Goal: Task Accomplishment & Management: Manage account settings

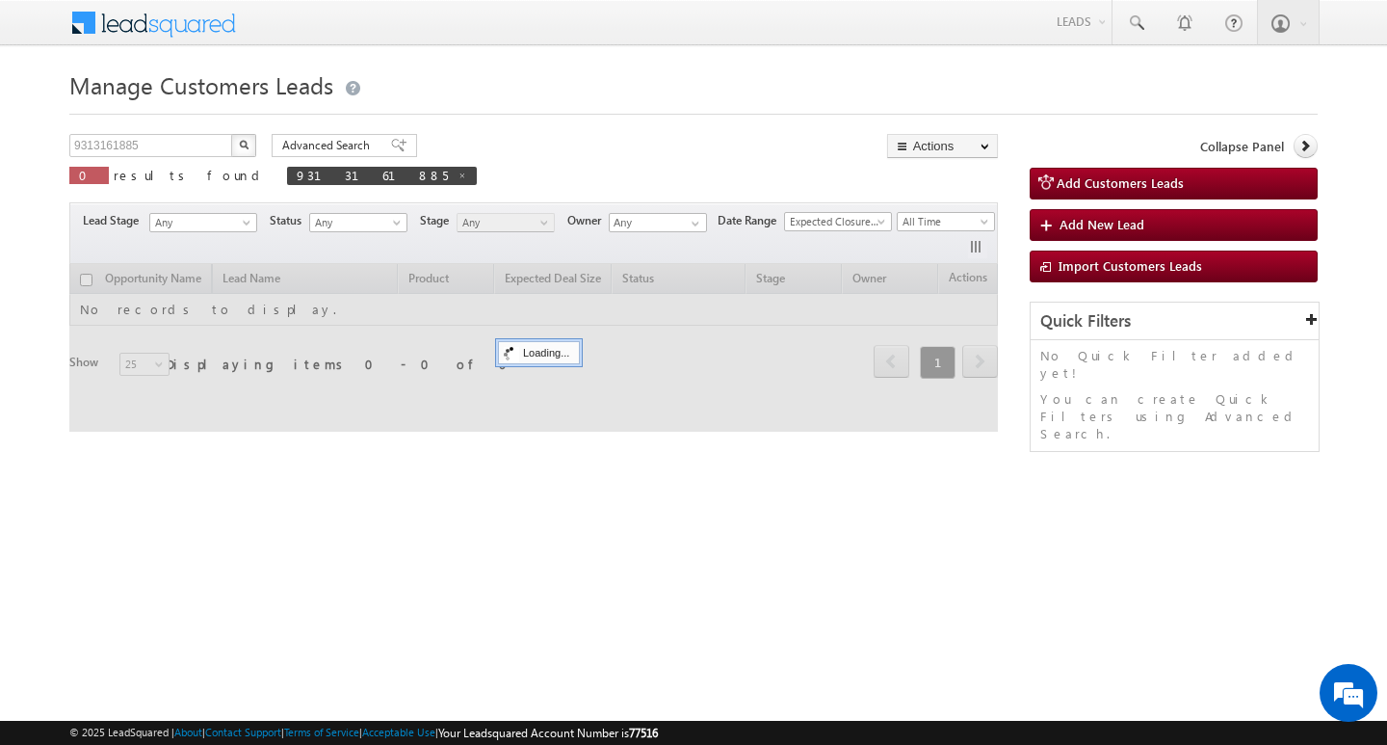
click at [178, 132] on div "Manage Customers Leads 9313161885 X 0 results found 9313161885 Advanced Search …" at bounding box center [693, 306] width 1248 height 482
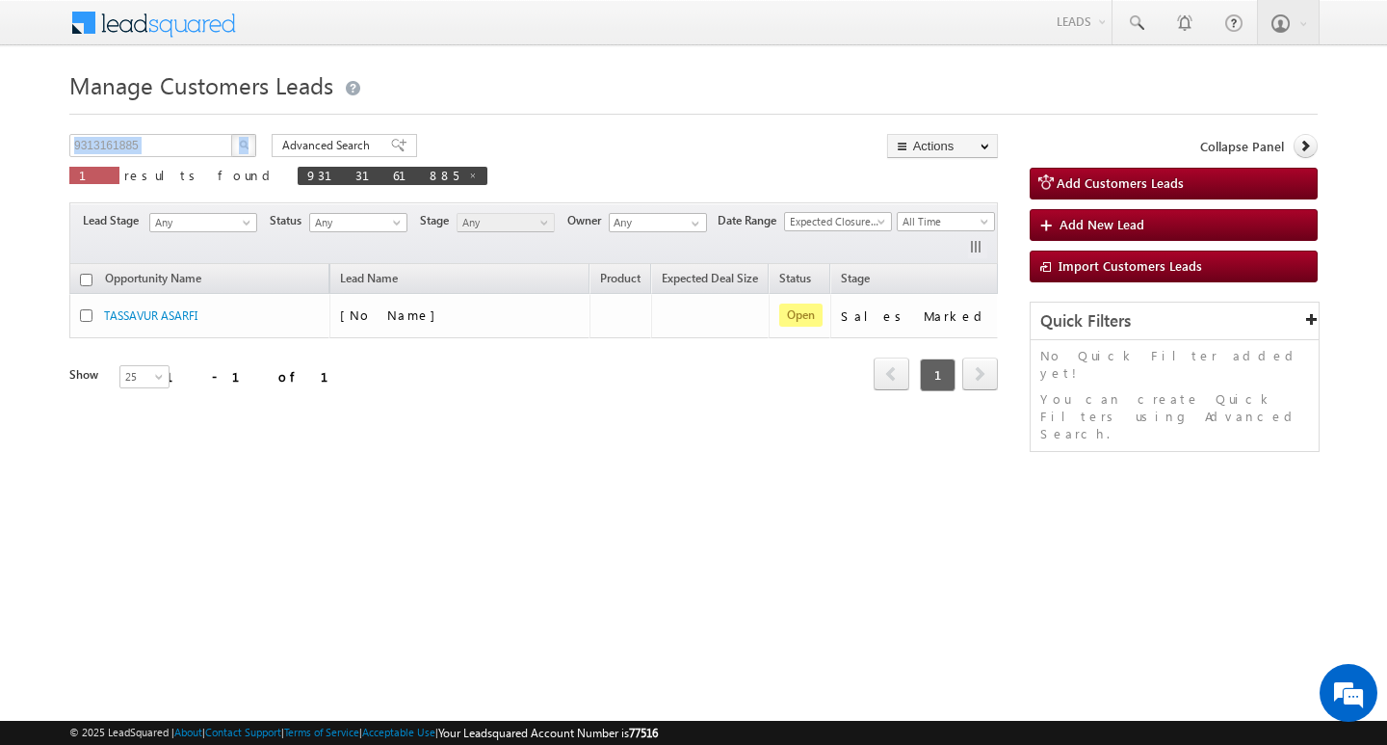
click at [178, 132] on div "Manage Customers Leads 9313161885 X 1 results found 9313161885 Advanced Search …" at bounding box center [693, 306] width 1248 height 482
click at [189, 159] on div "9313161885 X 1 results found 9313161885" at bounding box center [278, 161] width 418 height 55
click at [200, 143] on input "9313161885" at bounding box center [151, 145] width 165 height 23
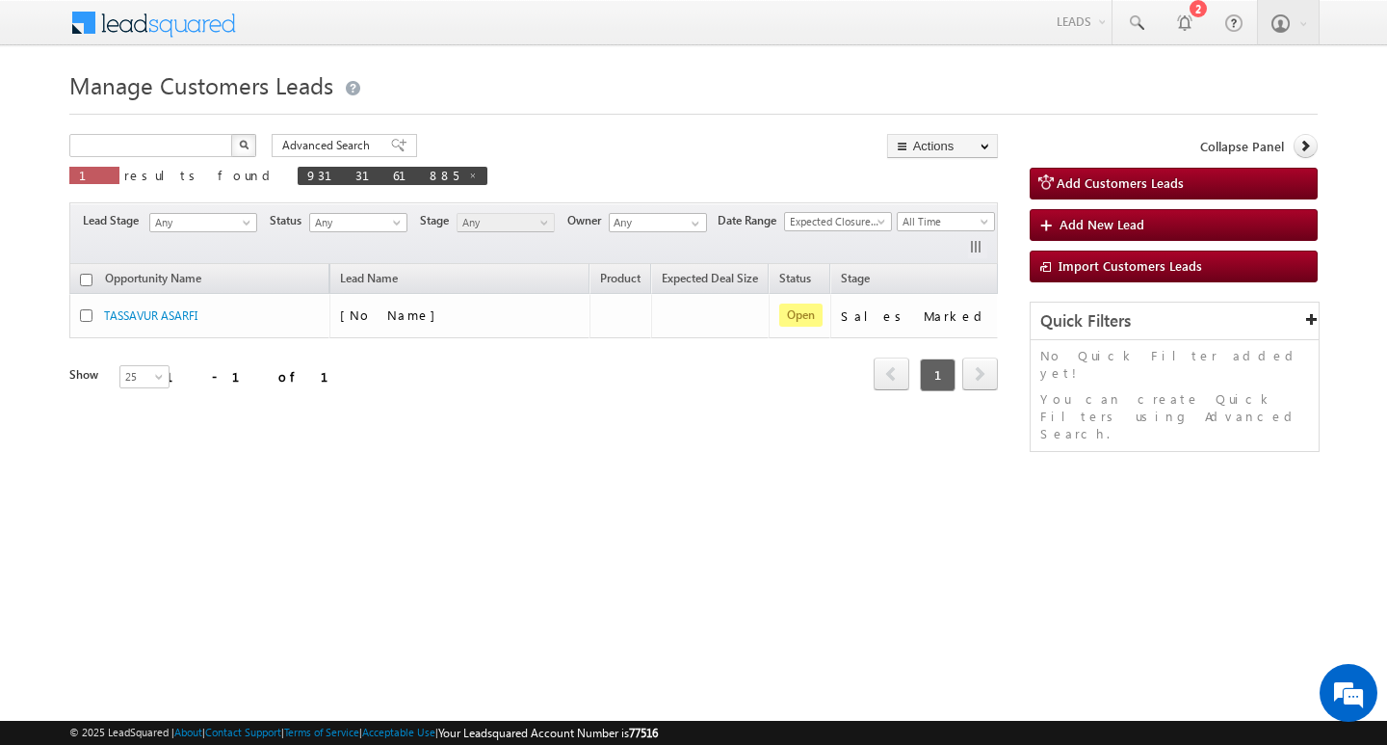
type input "Search Customers Leads"
click at [167, 147] on input "text" at bounding box center [151, 145] width 165 height 23
paste input "996817"
type input "996817"
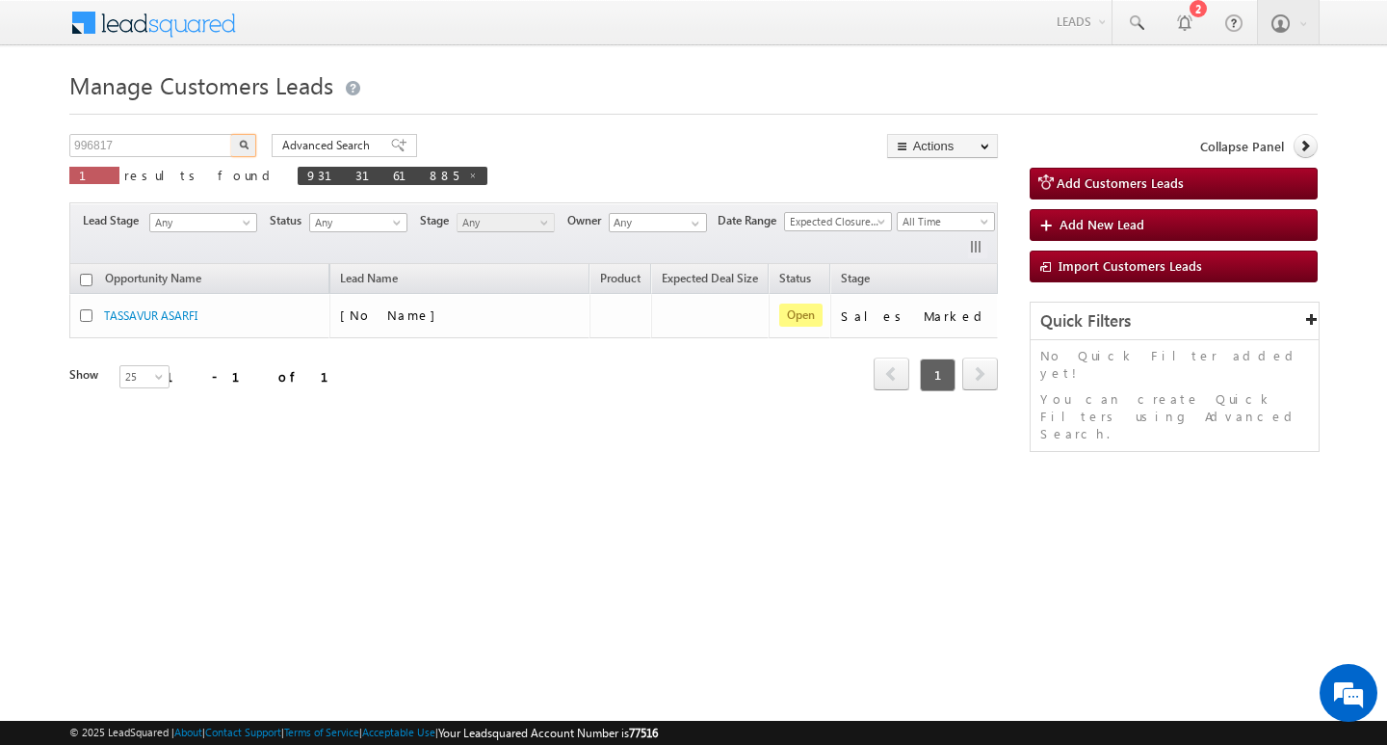
click at [231, 134] on button "button" at bounding box center [243, 145] width 25 height 23
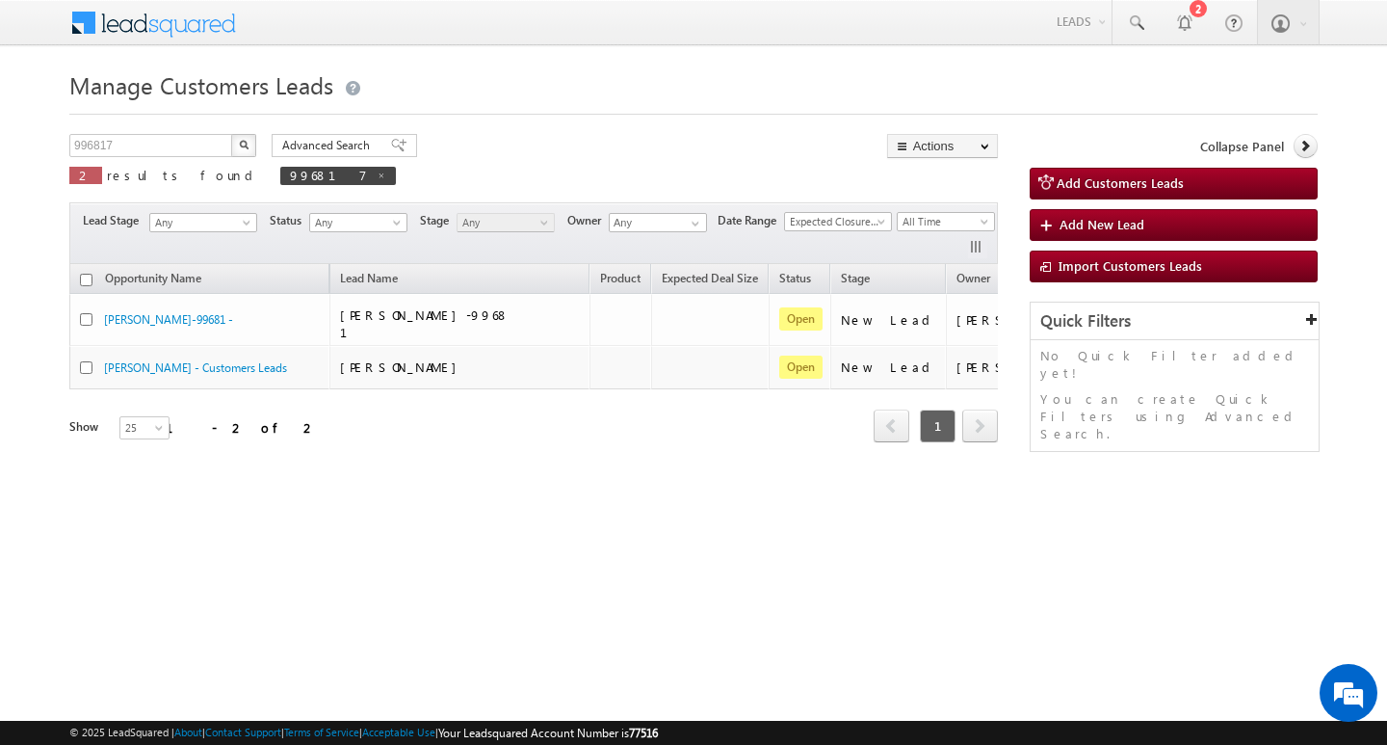
scroll to position [0, 78]
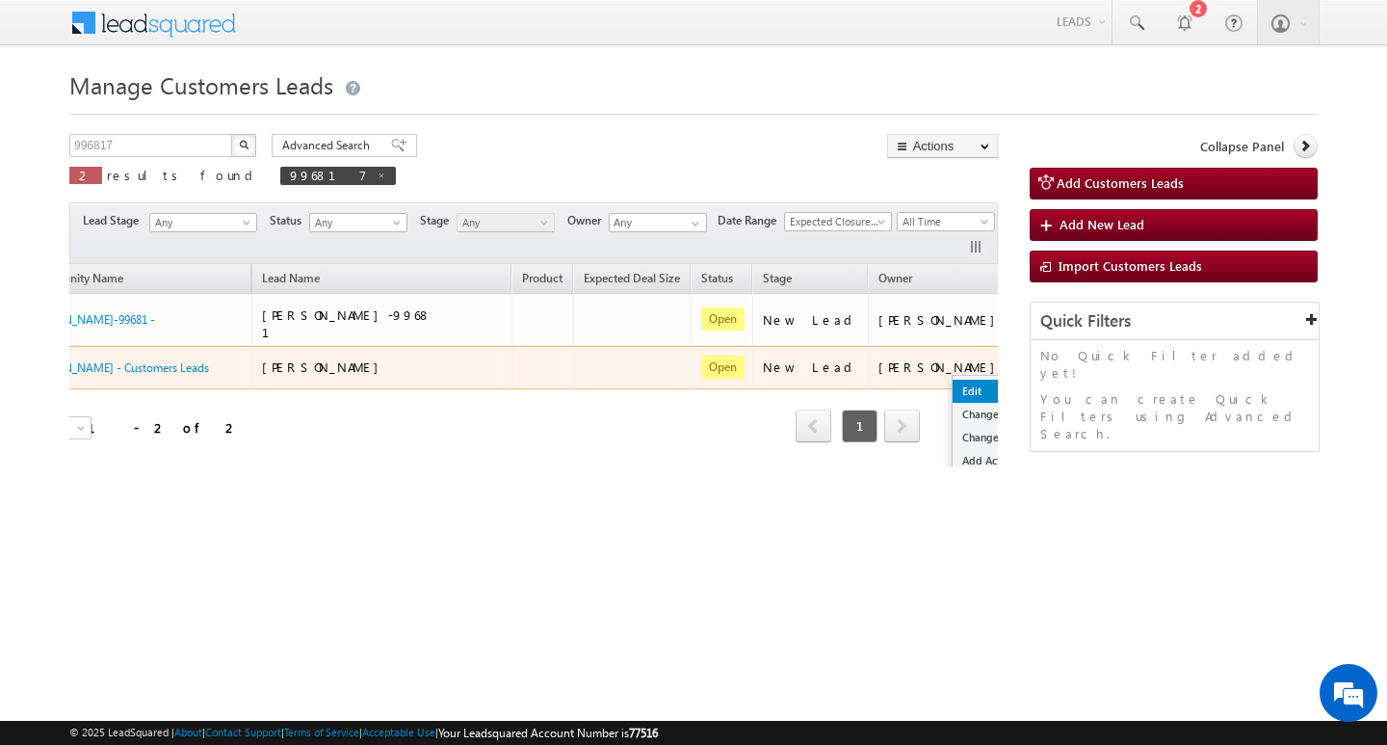
click at [953, 380] on link "Edit" at bounding box center [1001, 391] width 96 height 23
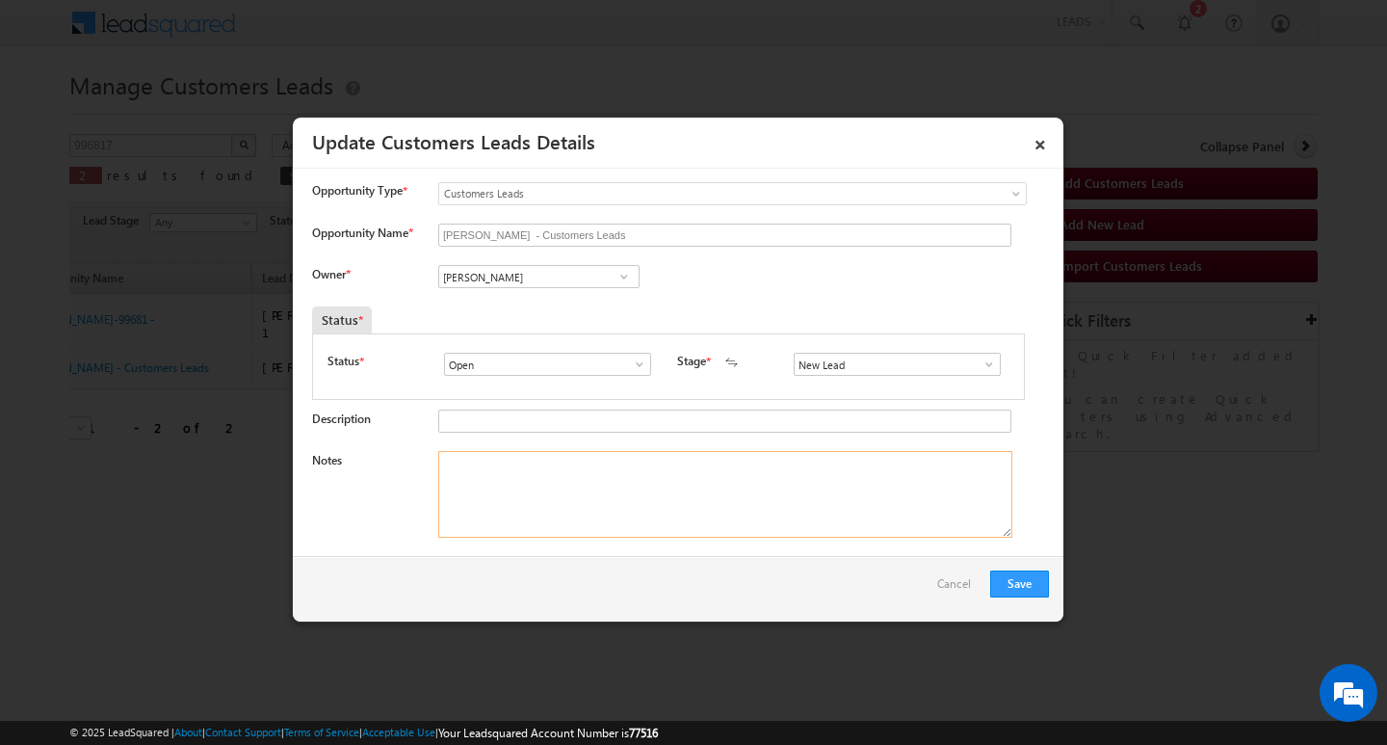
click at [686, 520] on textarea "Notes" at bounding box center [725, 494] width 574 height 87
click at [984, 361] on span at bounding box center [989, 363] width 19 height 15
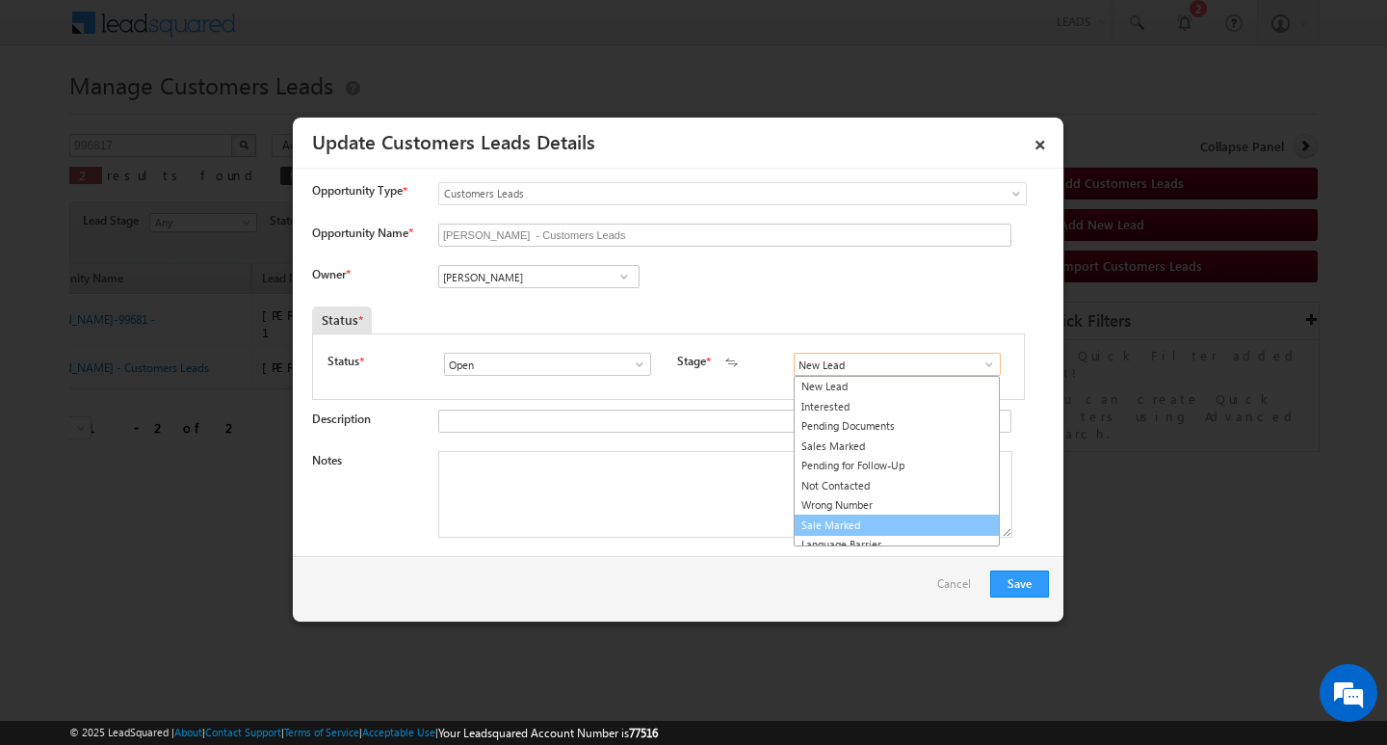
click at [890, 520] on link "Sale Marked" at bounding box center [897, 525] width 206 height 22
type input "Sale Marked"
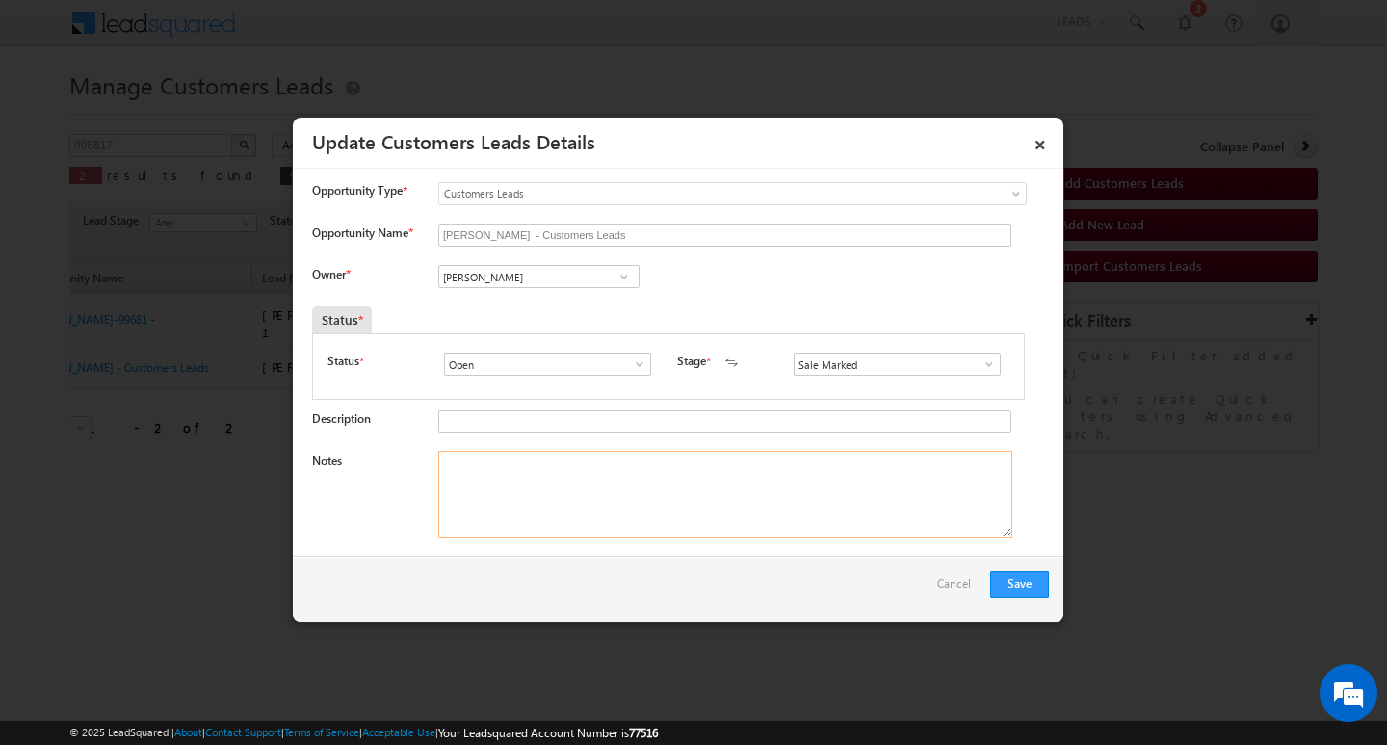
drag, startPoint x: 688, startPoint y: 501, endPoint x: 576, endPoint y: 373, distance: 170.0
click at [679, 493] on textarea "Notes" at bounding box center [725, 494] width 574 height 87
click at [542, 350] on div "Status * Open Won Lost Open Stage * New Lead Interested Pending Documents" at bounding box center [668, 366] width 713 height 66
click at [568, 269] on input "[PERSON_NAME]" at bounding box center [538, 276] width 201 height 23
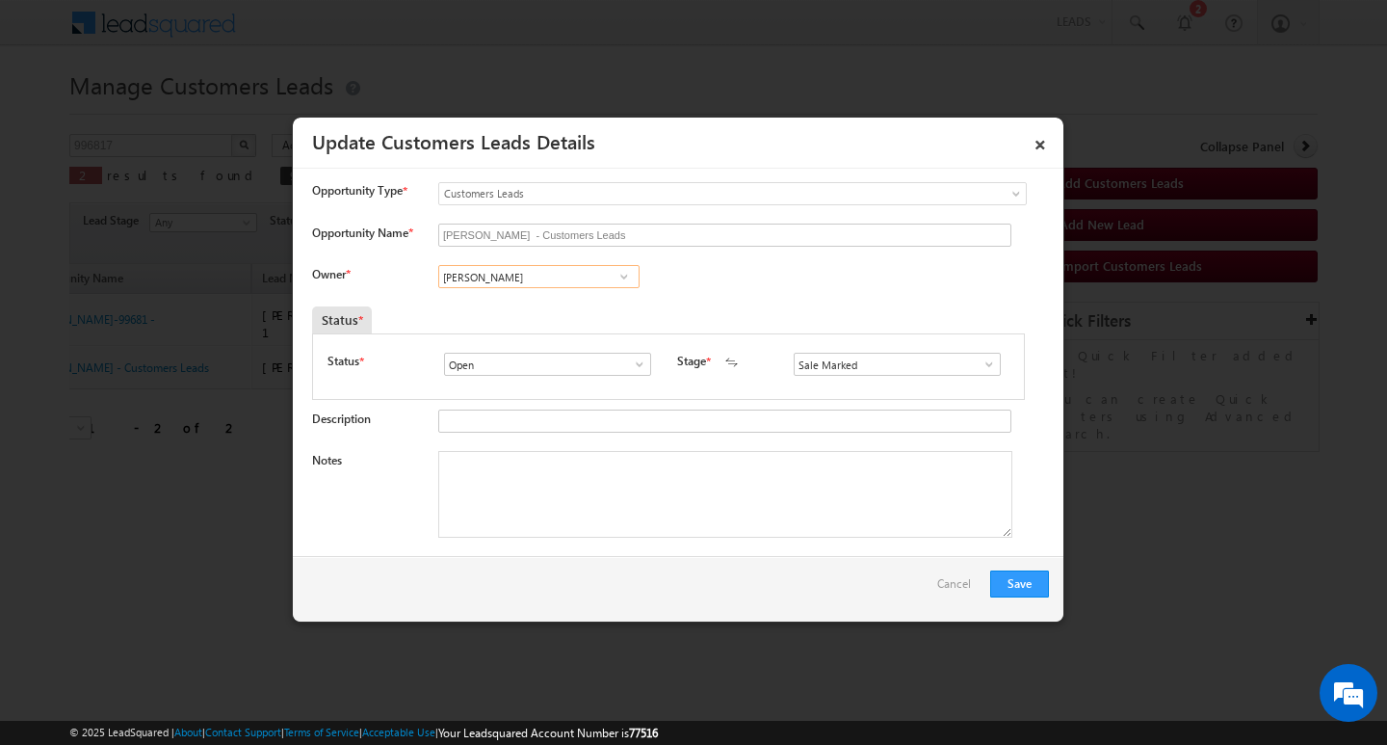
click at [568, 269] on input "[PERSON_NAME]" at bounding box center [538, 276] width 201 height 23
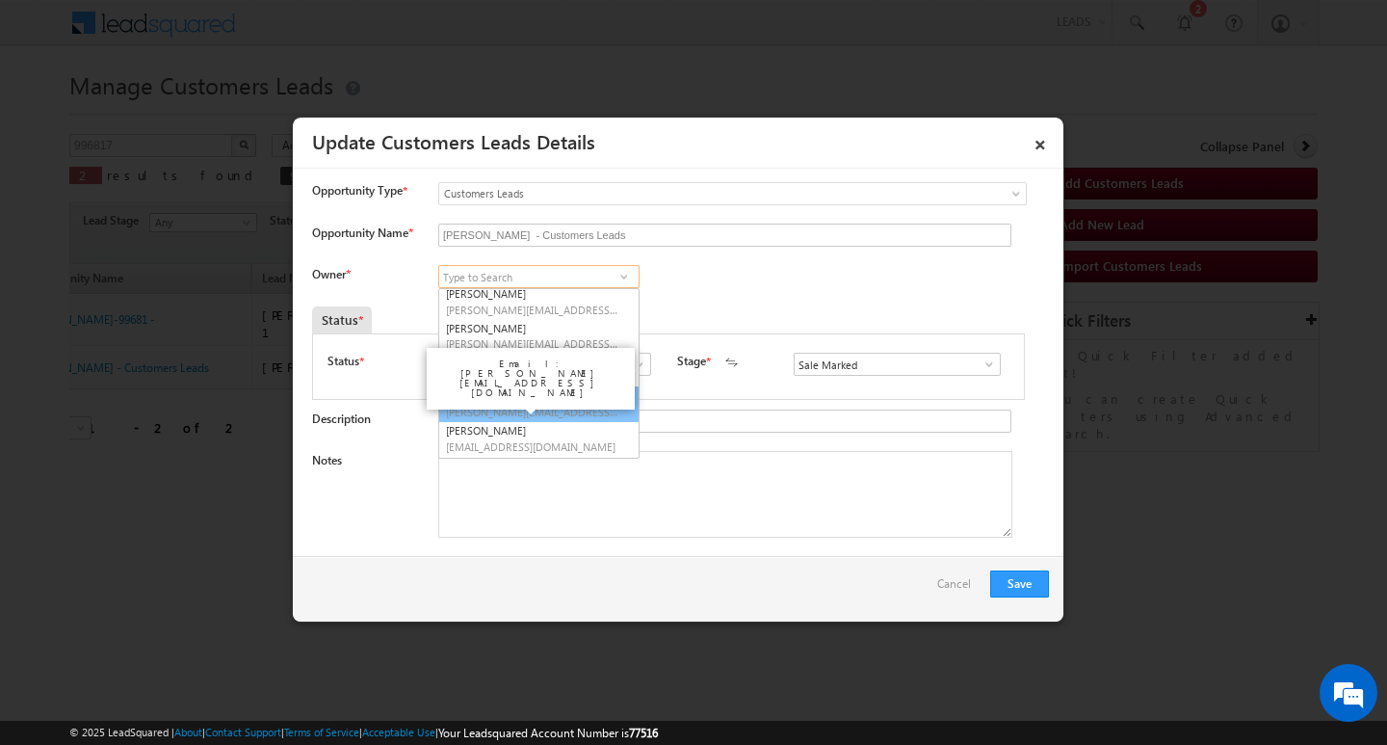
scroll to position [0, 0]
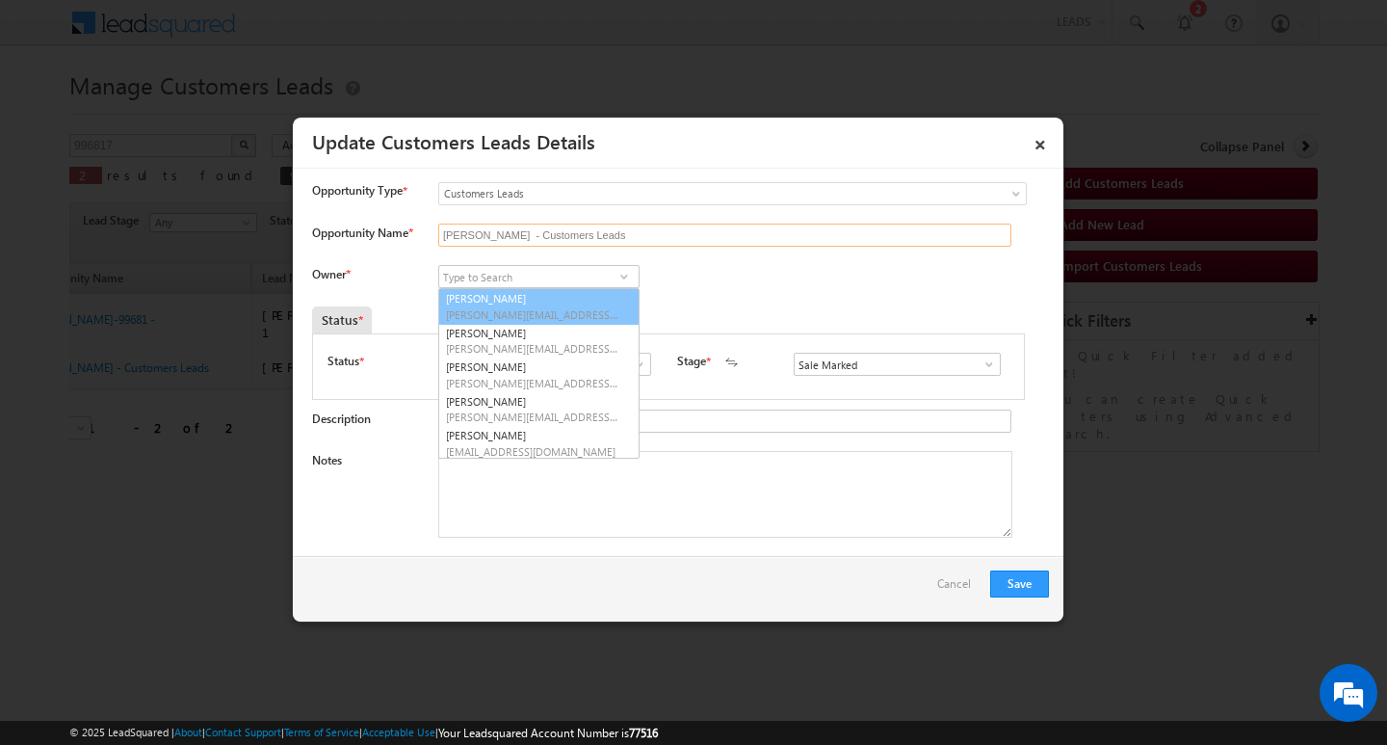
click at [639, 235] on input "[PERSON_NAME] - Customers Leads" at bounding box center [724, 234] width 573 height 23
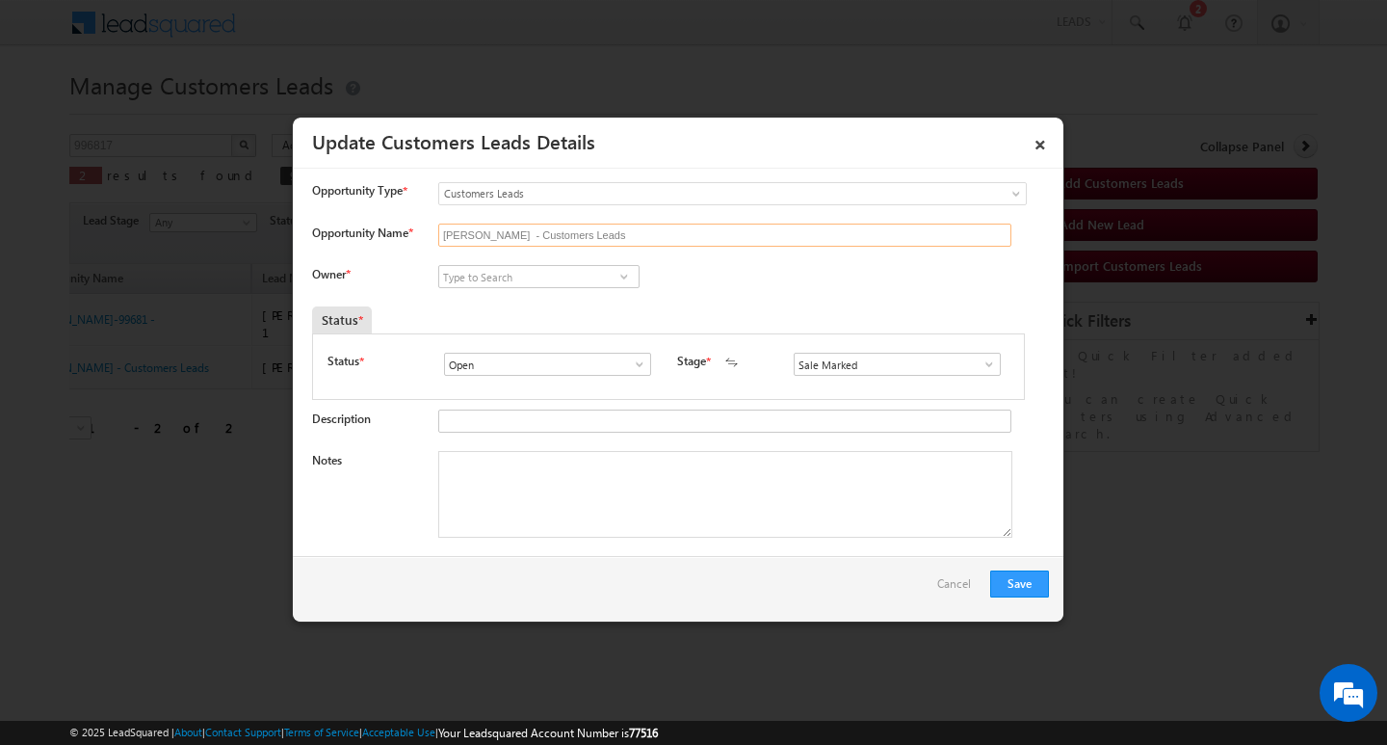
click at [639, 235] on input "[PERSON_NAME] - Customers Leads" at bounding box center [724, 234] width 573 height 23
click at [589, 511] on textarea "Notes" at bounding box center [725, 494] width 574 height 87
paste textarea "Interested For Top Up Required amount 3 Lakh addressROHTAK"
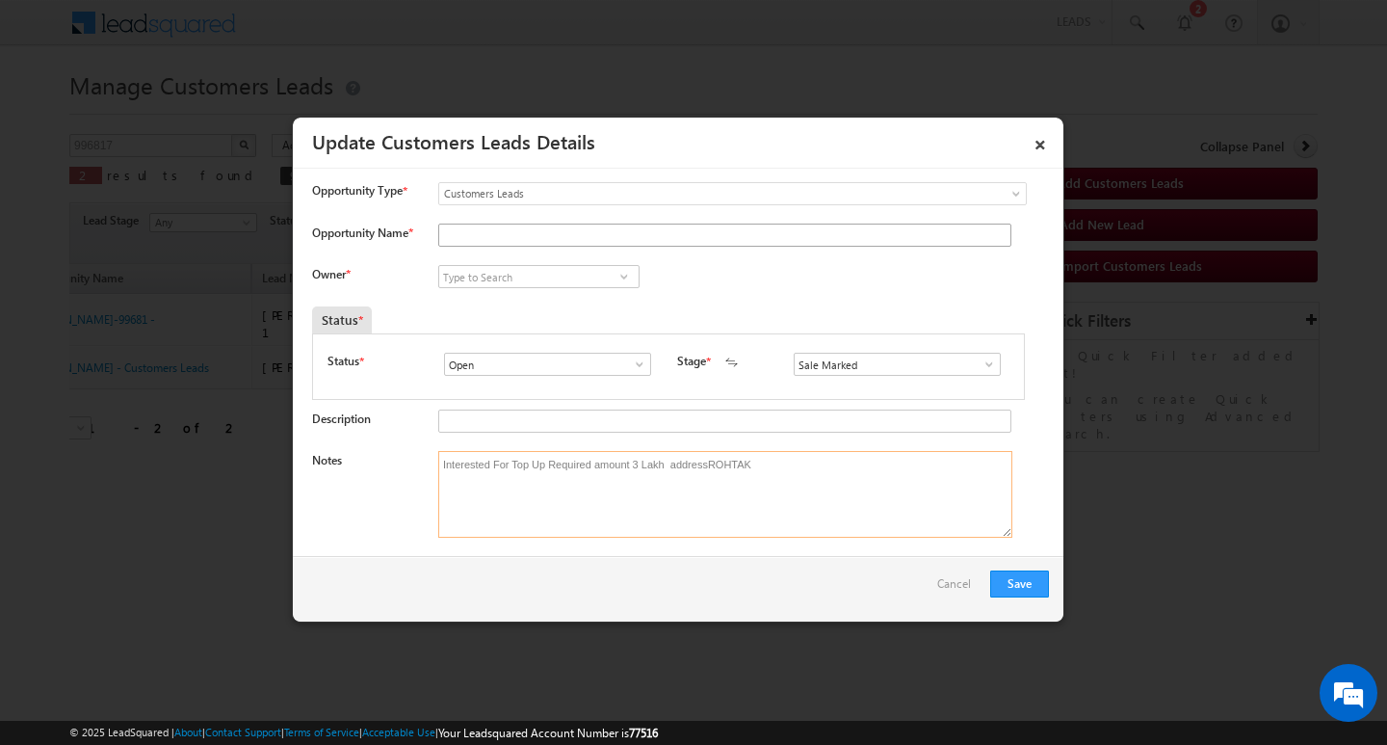
type textarea "Interested For Top Up Required amount 3 Lakh addressROHTAK"
click at [580, 229] on input "Opportunity Name *" at bounding box center [724, 234] width 573 height 23
click at [566, 227] on input "Opportunity Name *" at bounding box center [724, 234] width 573 height 23
paste input "Babita"
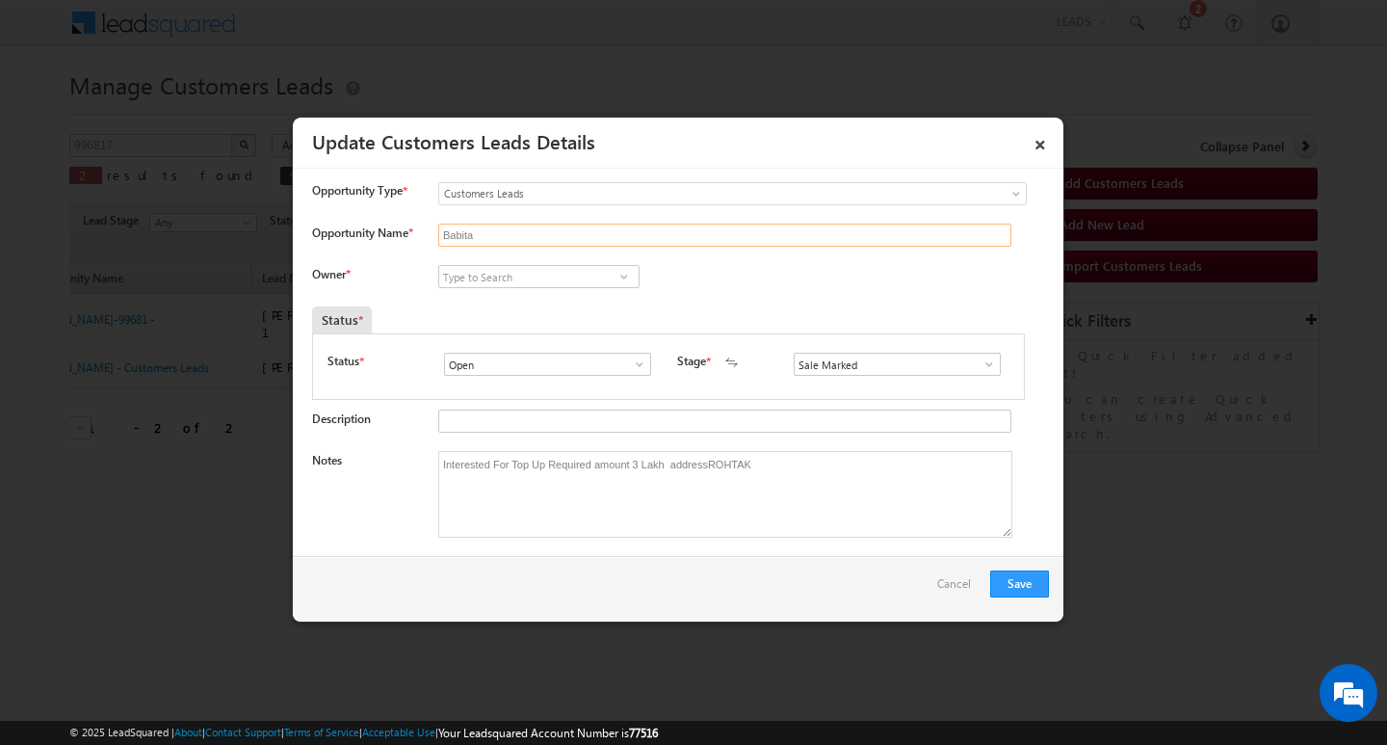
type input "Babita"
click at [539, 267] on input at bounding box center [538, 276] width 201 height 23
paste input "[PERSON_NAME]"
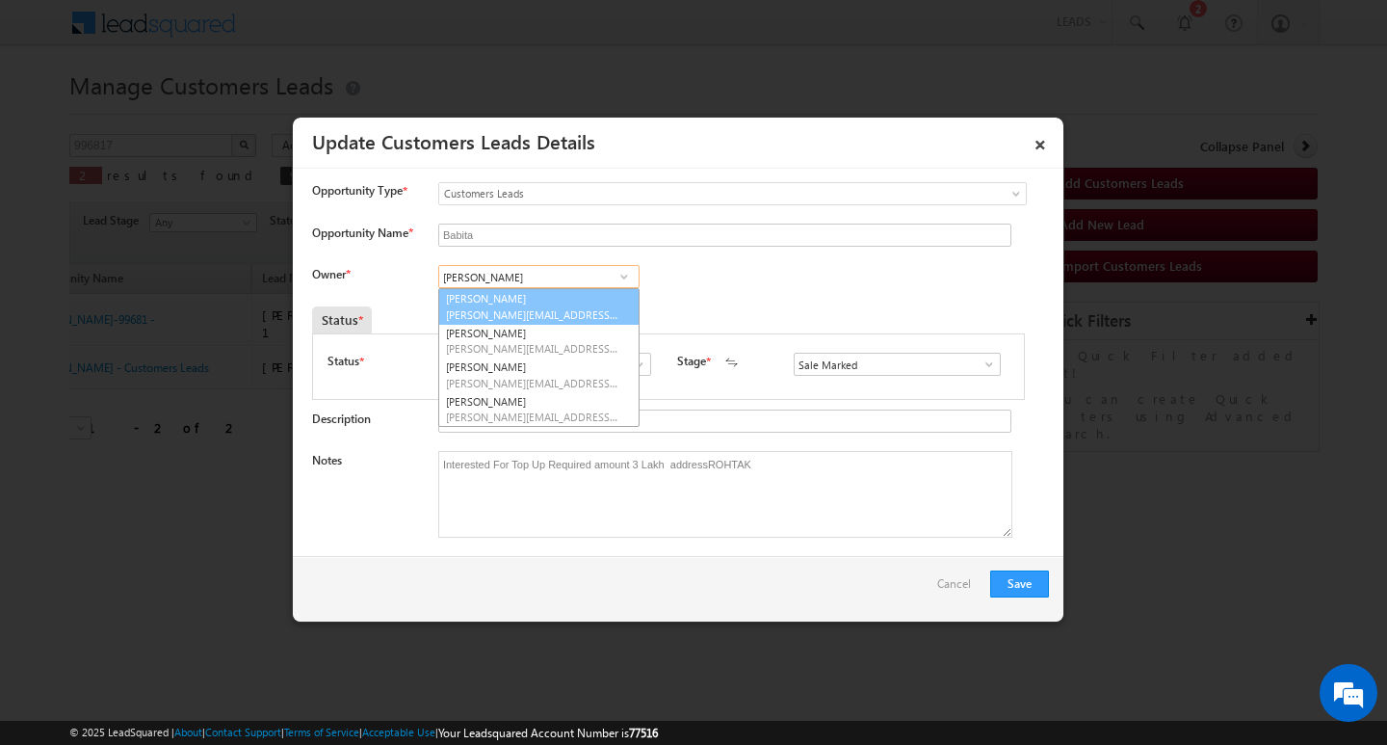
click at [536, 302] on link "Ravinder [EMAIL_ADDRESS][DOMAIN_NAME]" at bounding box center [538, 306] width 201 height 37
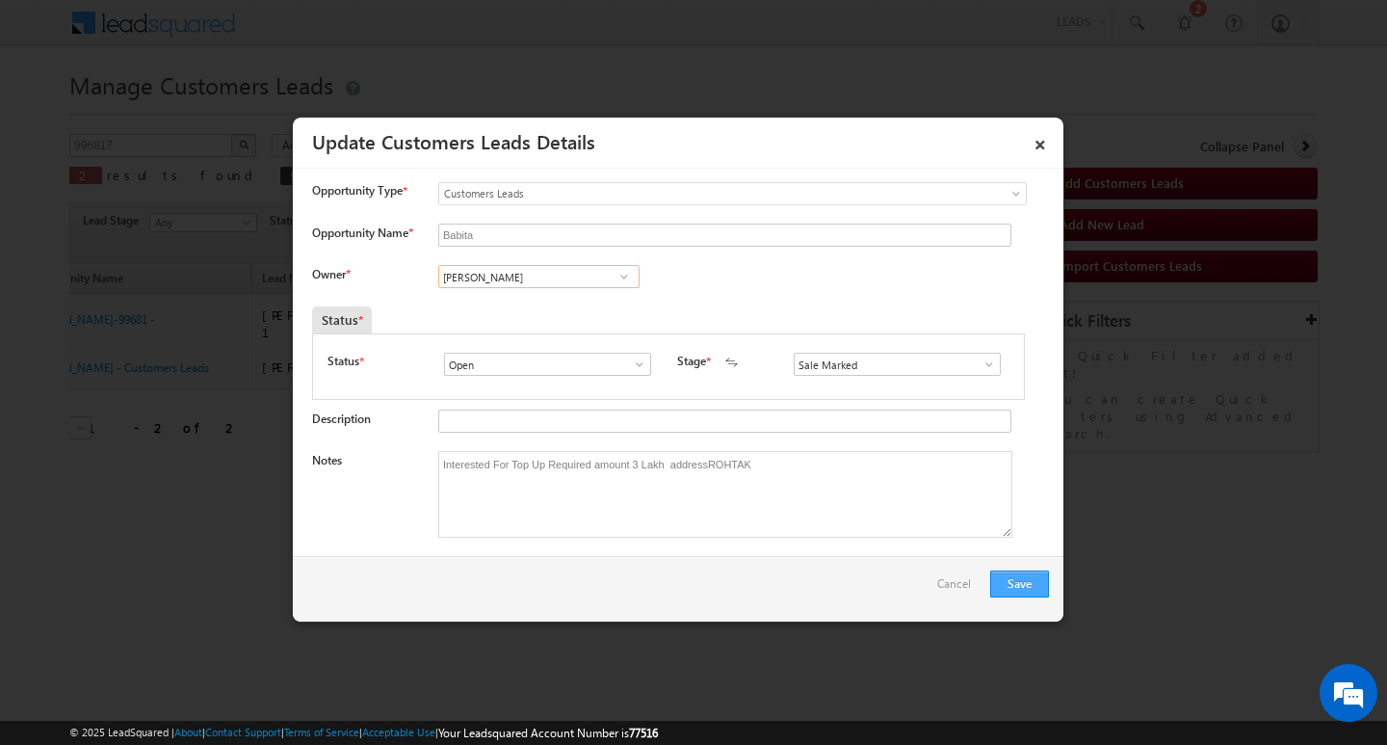
type input "[PERSON_NAME]"
click at [1018, 571] on button "Save" at bounding box center [1019, 583] width 59 height 27
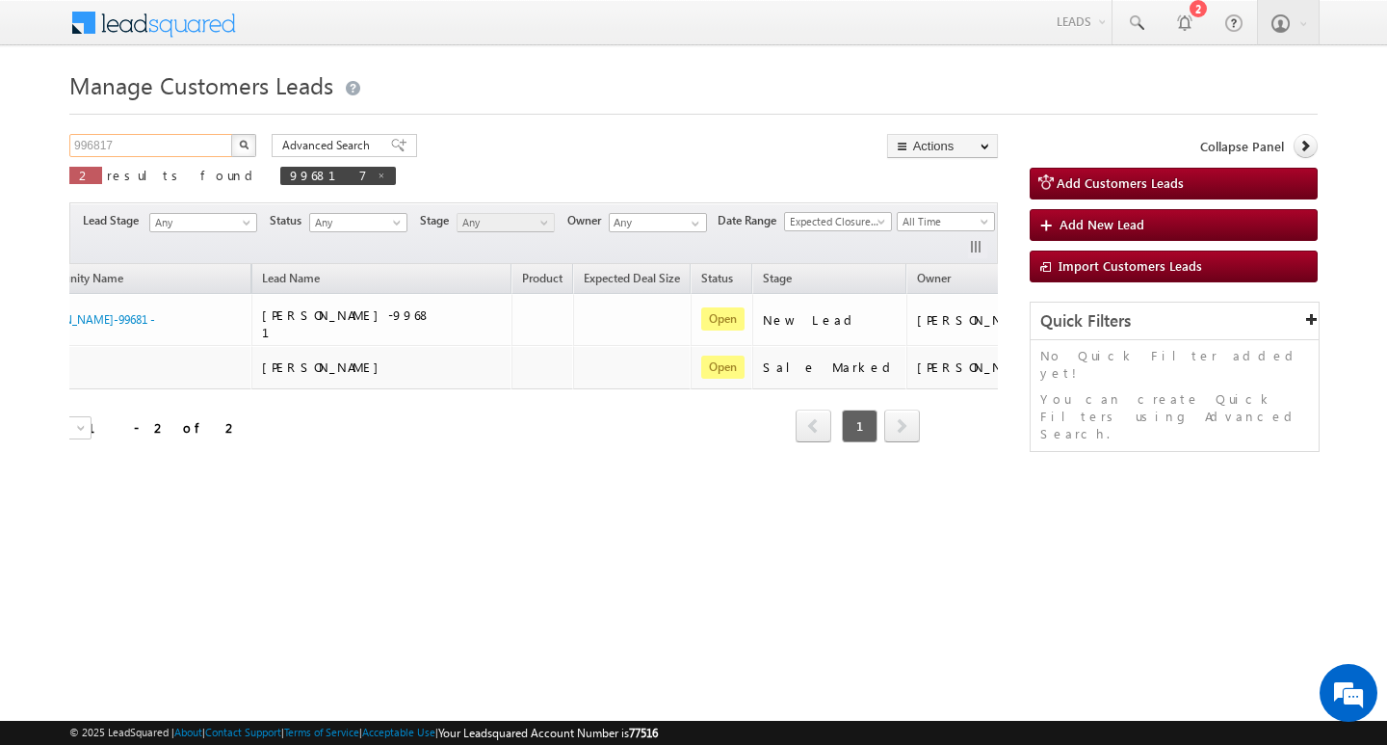
click at [168, 142] on input "996817" at bounding box center [151, 145] width 165 height 23
type input "Search Customers Leads"
click at [142, 142] on input "text" at bounding box center [151, 145] width 165 height 23
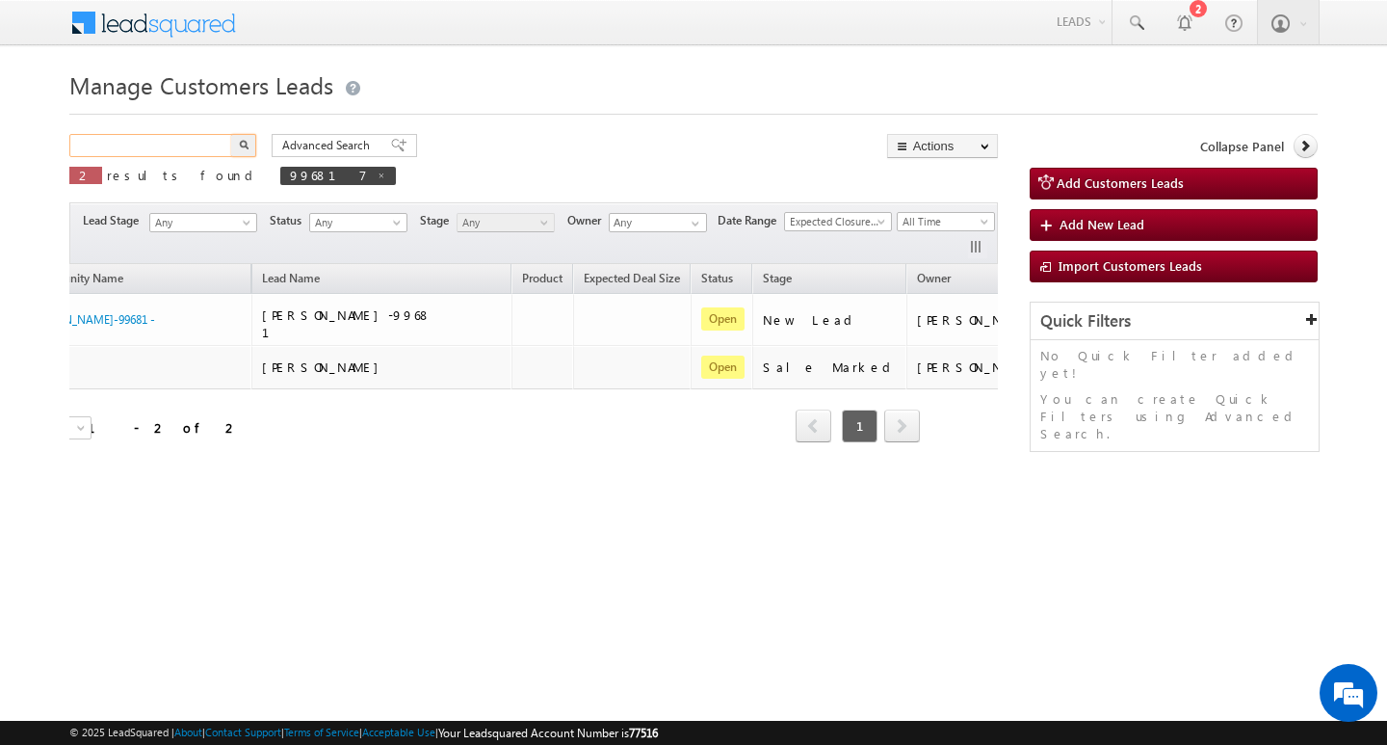
click at [142, 142] on input "text" at bounding box center [151, 145] width 165 height 23
paste input "996567"
type input "996567"
click at [231, 134] on button "button" at bounding box center [243, 145] width 25 height 23
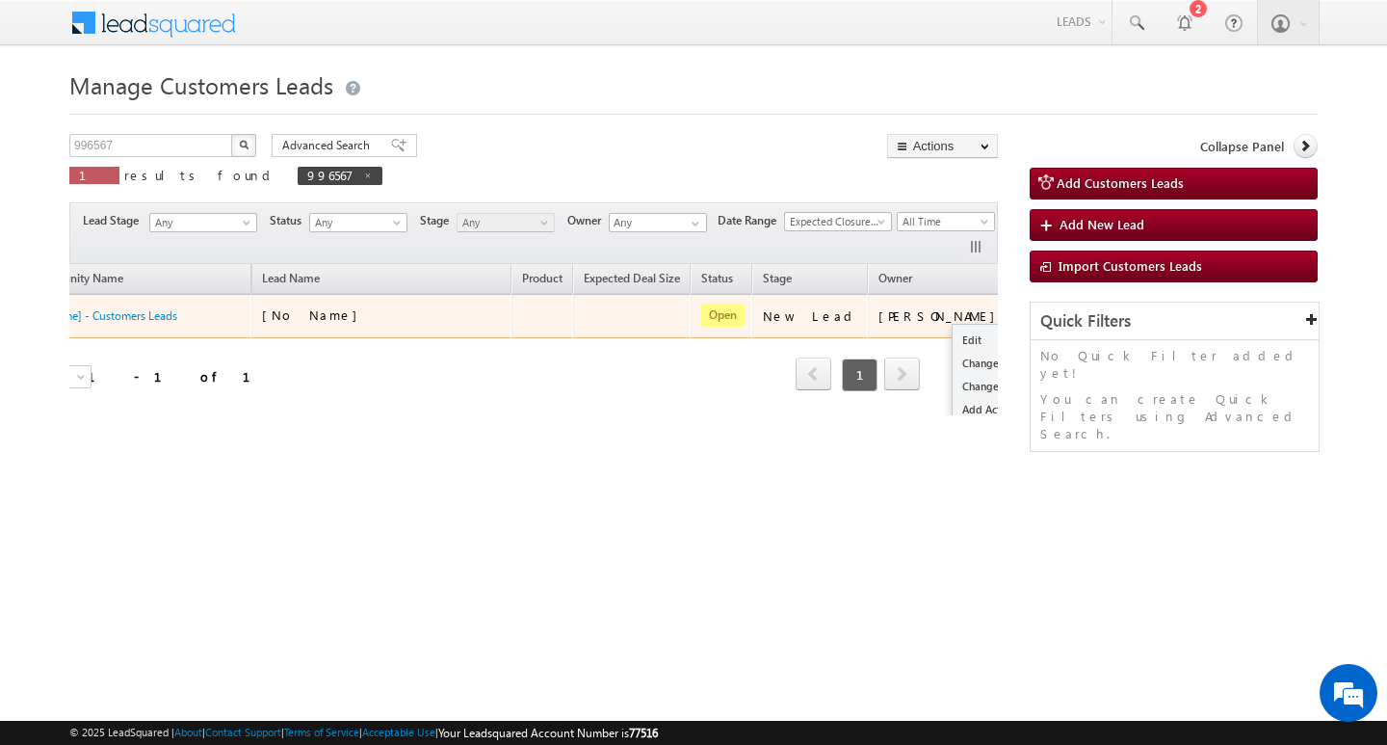
click at [1029, 307] on span at bounding box center [1039, 313] width 21 height 21
click at [953, 332] on link "Edit" at bounding box center [1001, 340] width 96 height 23
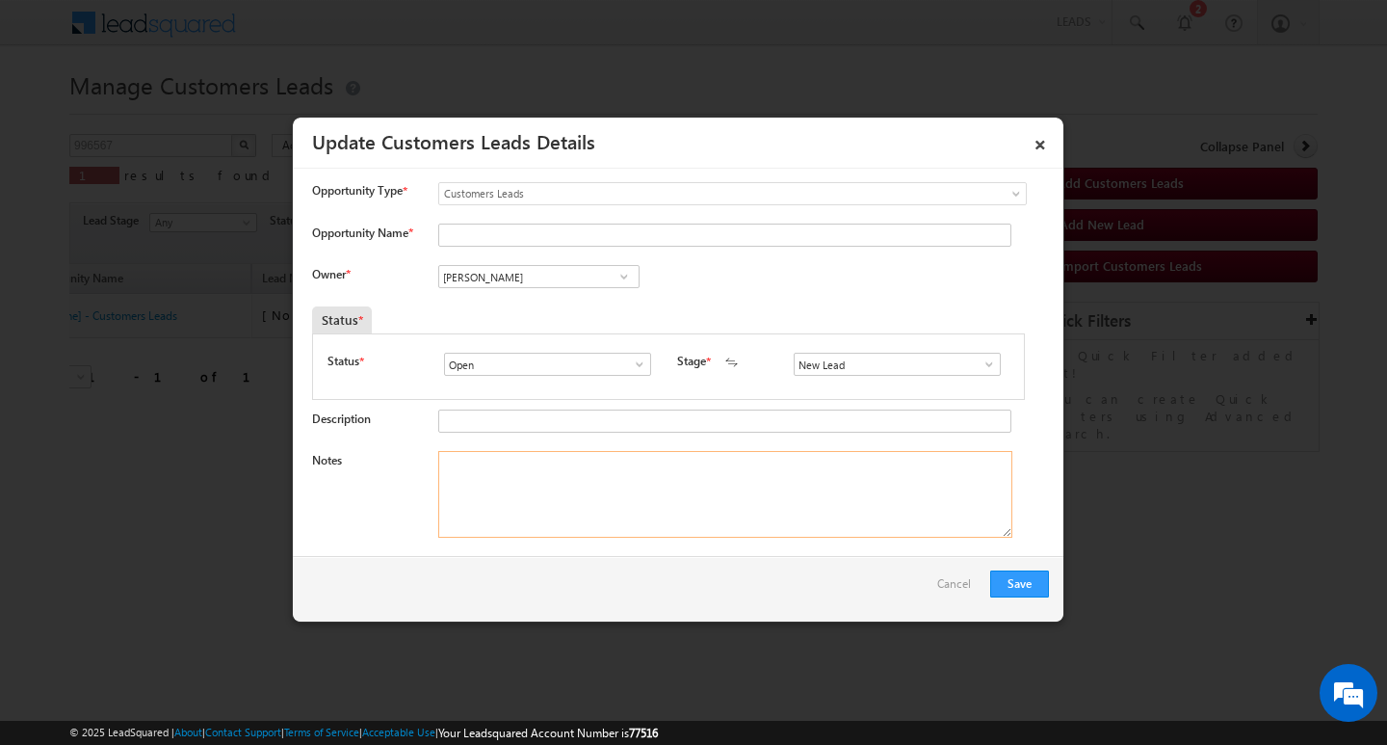
click at [773, 527] on textarea "Notes" at bounding box center [725, 494] width 574 height 87
click at [985, 363] on span at bounding box center [989, 363] width 19 height 15
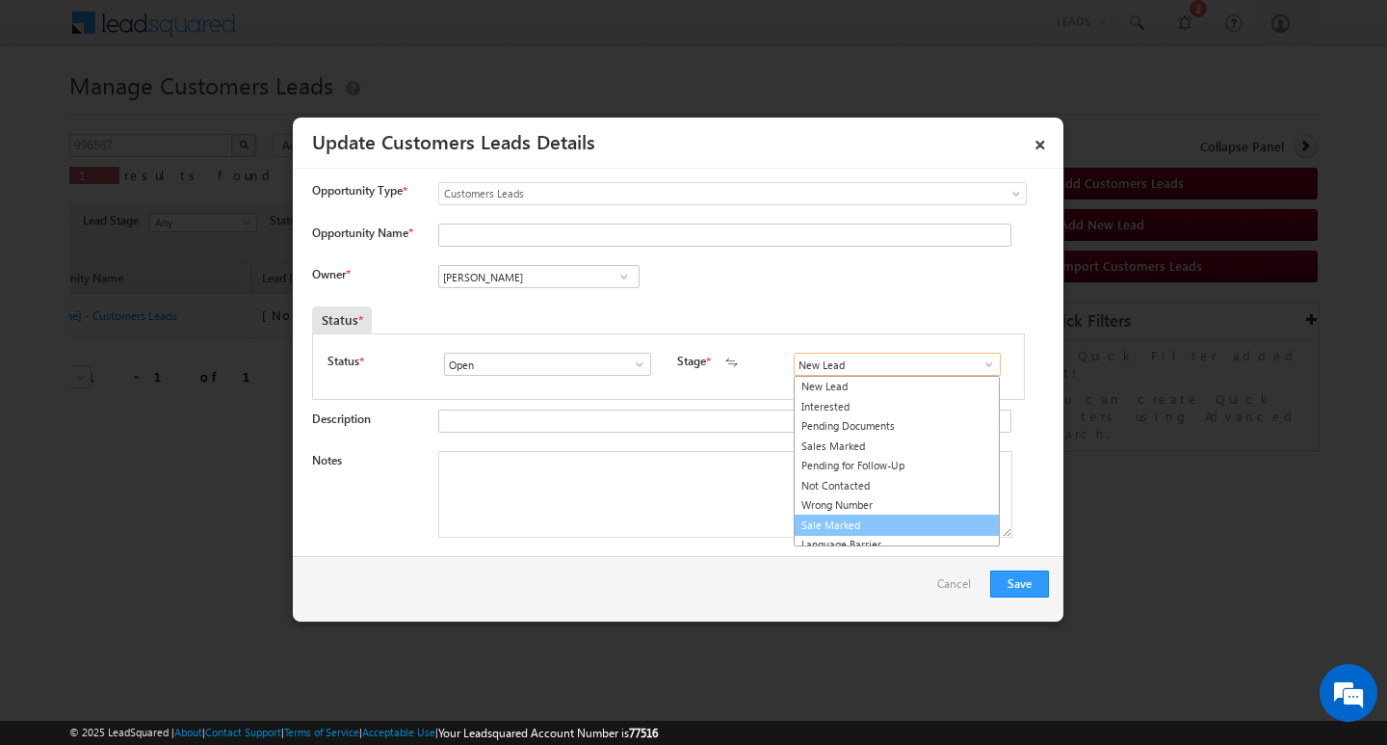
click at [933, 533] on link "Sale Marked" at bounding box center [897, 525] width 206 height 22
type input "Sale Marked"
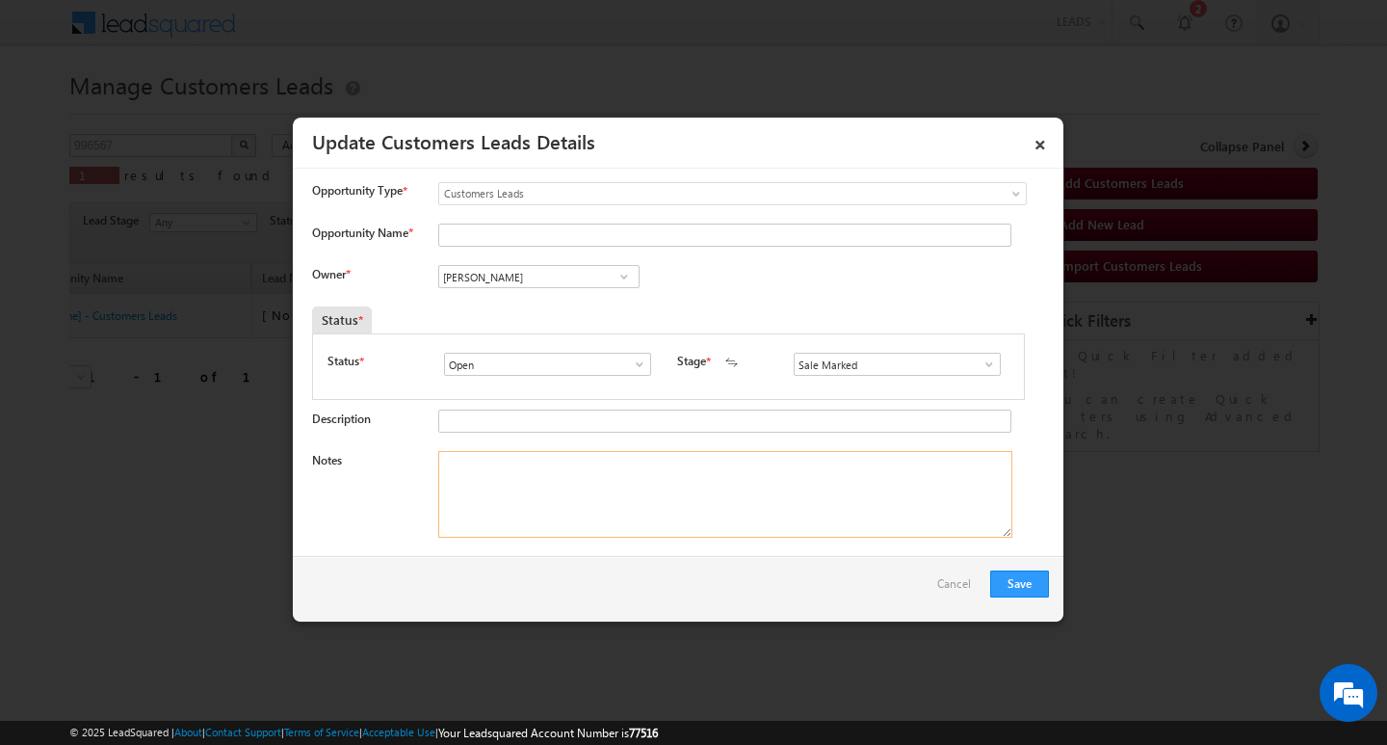
drag, startPoint x: 686, startPoint y: 473, endPoint x: 675, endPoint y: 465, distance: 13.1
click at [680, 470] on textarea "Notes" at bounding box center [725, 494] width 574 height 87
click at [575, 279] on input "[PERSON_NAME]" at bounding box center [538, 276] width 201 height 23
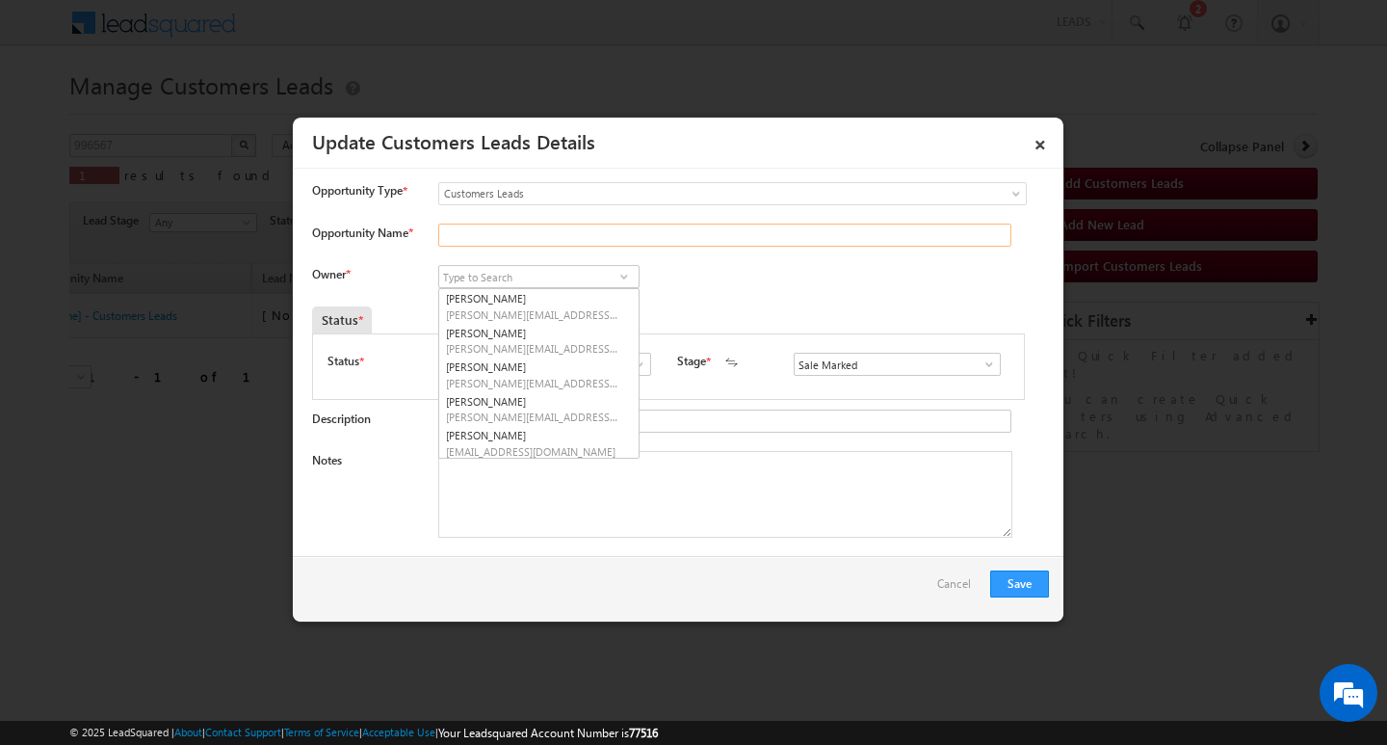
click at [595, 235] on input "Opportunity Name *" at bounding box center [724, 234] width 573 height 23
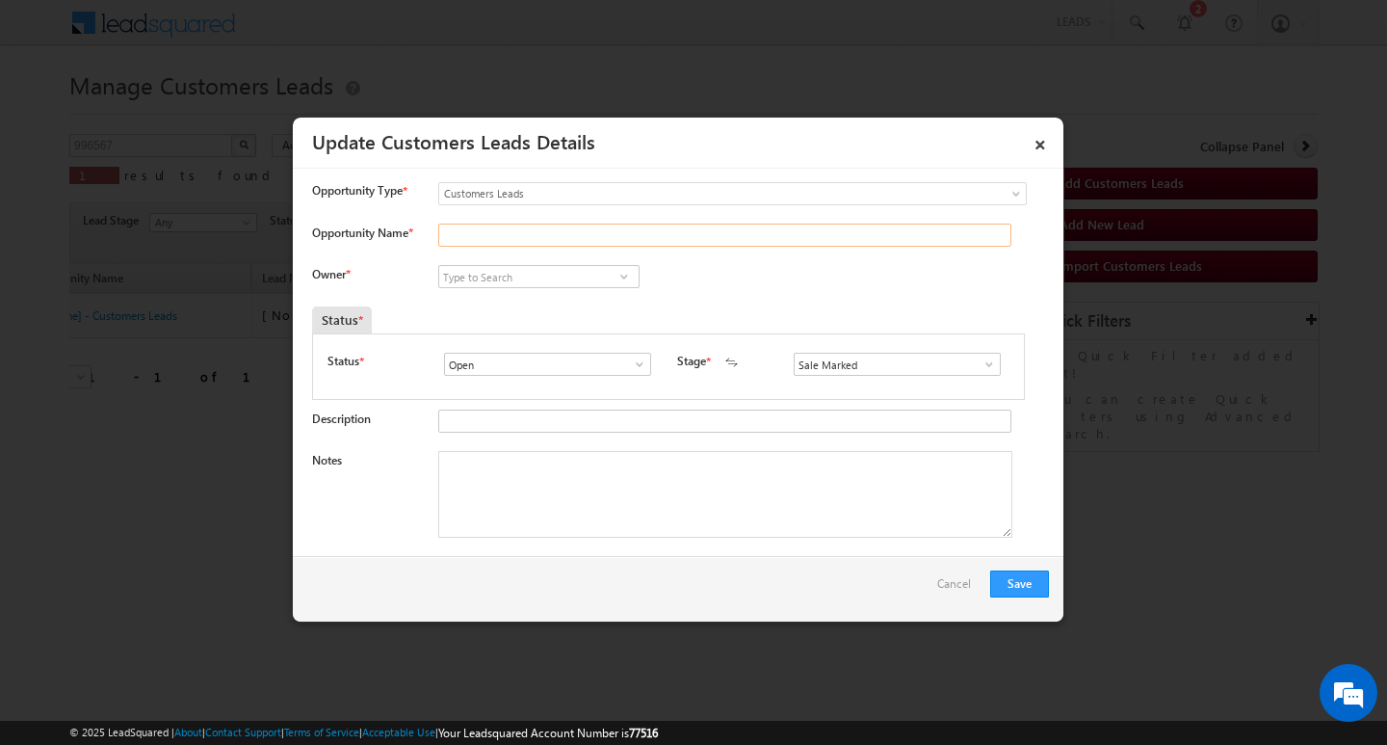
click at [595, 235] on input "Opportunity Name *" at bounding box center [724, 234] width 573 height 23
click at [571, 219] on div "Opportunity Type * Select any Activity Bank Mitra Leads Builders Leads Customer…" at bounding box center [680, 202] width 737 height 41
click at [557, 241] on input "Opportunity Name *" at bounding box center [724, 234] width 573 height 23
click at [557, 242] on input "Opportunity Name *" at bounding box center [724, 234] width 573 height 23
click at [556, 242] on input "Opportunity Name *" at bounding box center [724, 234] width 573 height 23
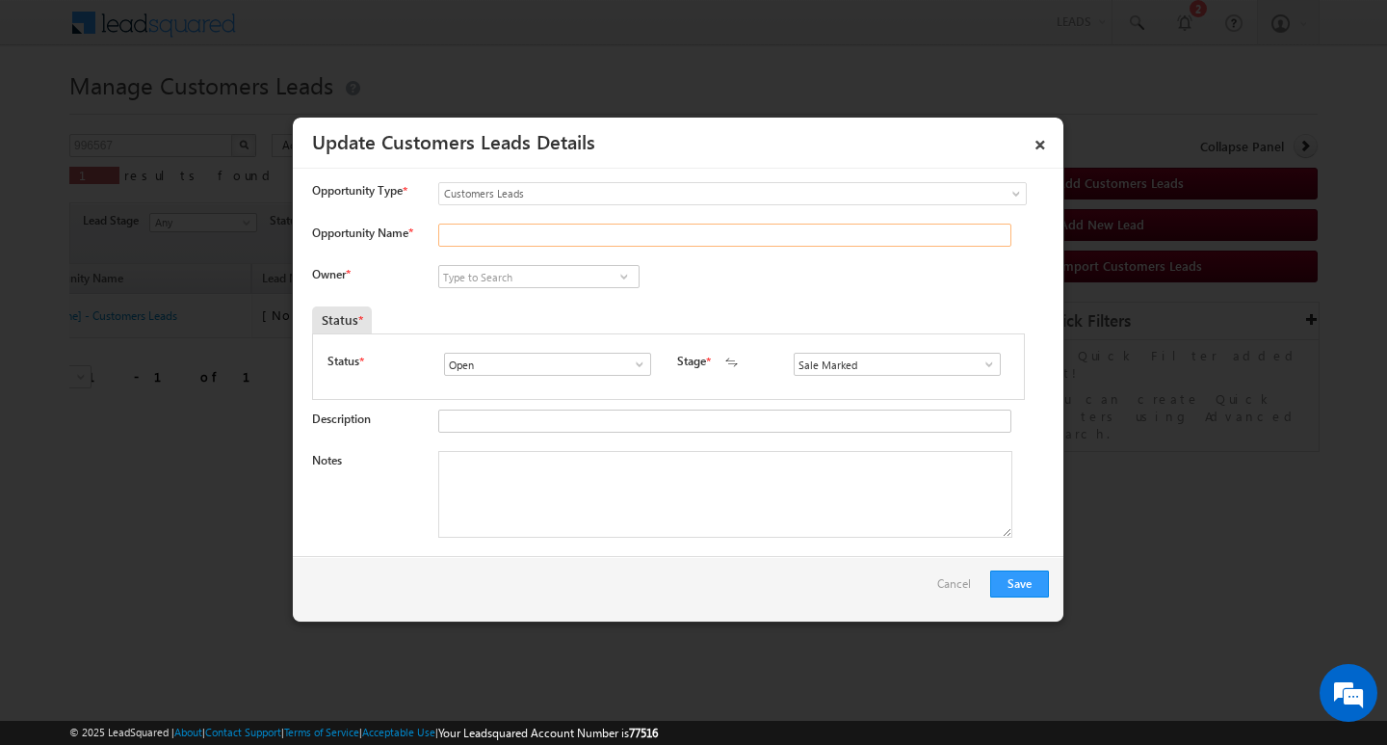
paste input "Dayananda"
type input "Dayananda"
click at [553, 269] on input at bounding box center [538, 276] width 201 height 23
drag, startPoint x: 600, startPoint y: 504, endPoint x: 460, endPoint y: 380, distance: 187.0
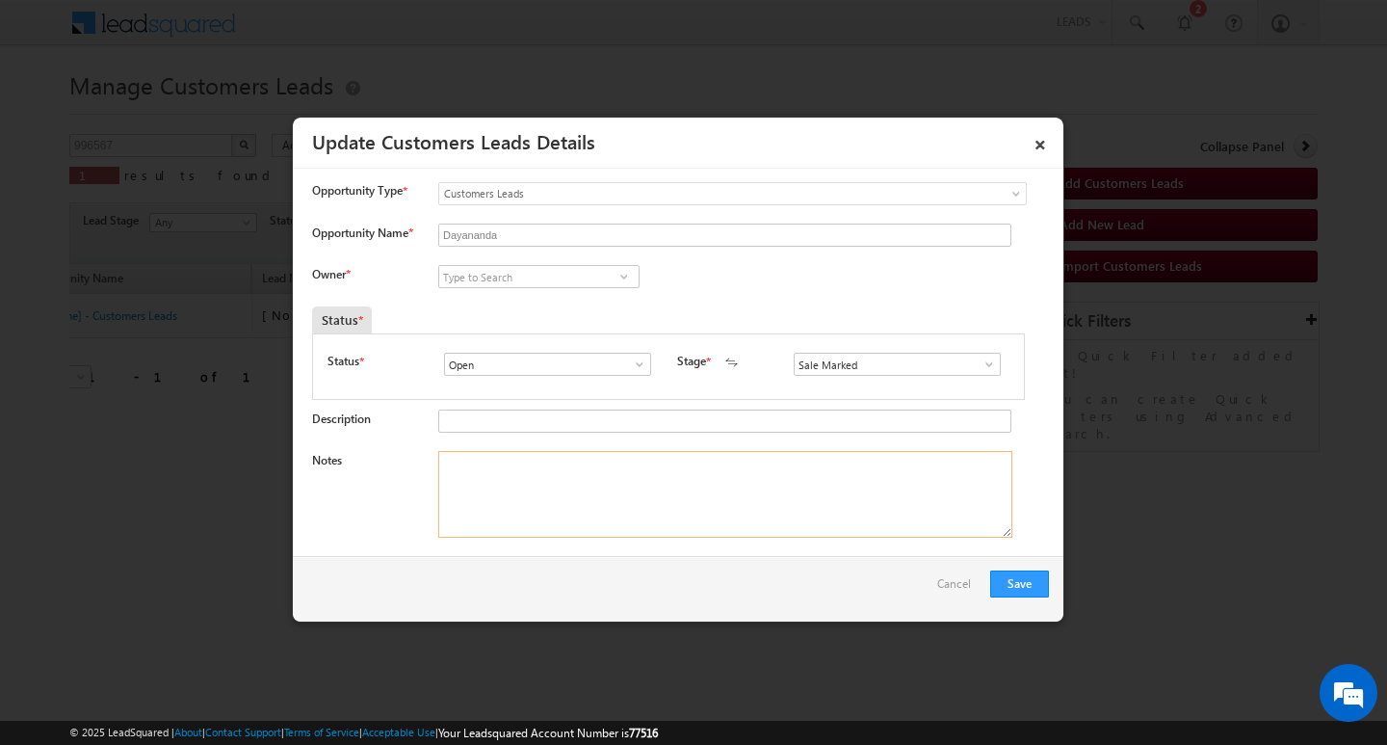
click at [569, 485] on textarea "Notes" at bounding box center [725, 494] width 574 height 87
click at [641, 502] on textarea "Notes" at bounding box center [725, 494] width 574 height 87
paste textarea "Dayananda/ PROPERTY MC / Self Employed/ LOAN AMOUNT 20L / LOAN TYPE / construct…"
type textarea "Dayananda/ PROPERTY MC / Self Employed/ LOAN AMOUNT 20L / LOAN TYPE / construct…"
click at [521, 277] on input at bounding box center [538, 276] width 201 height 23
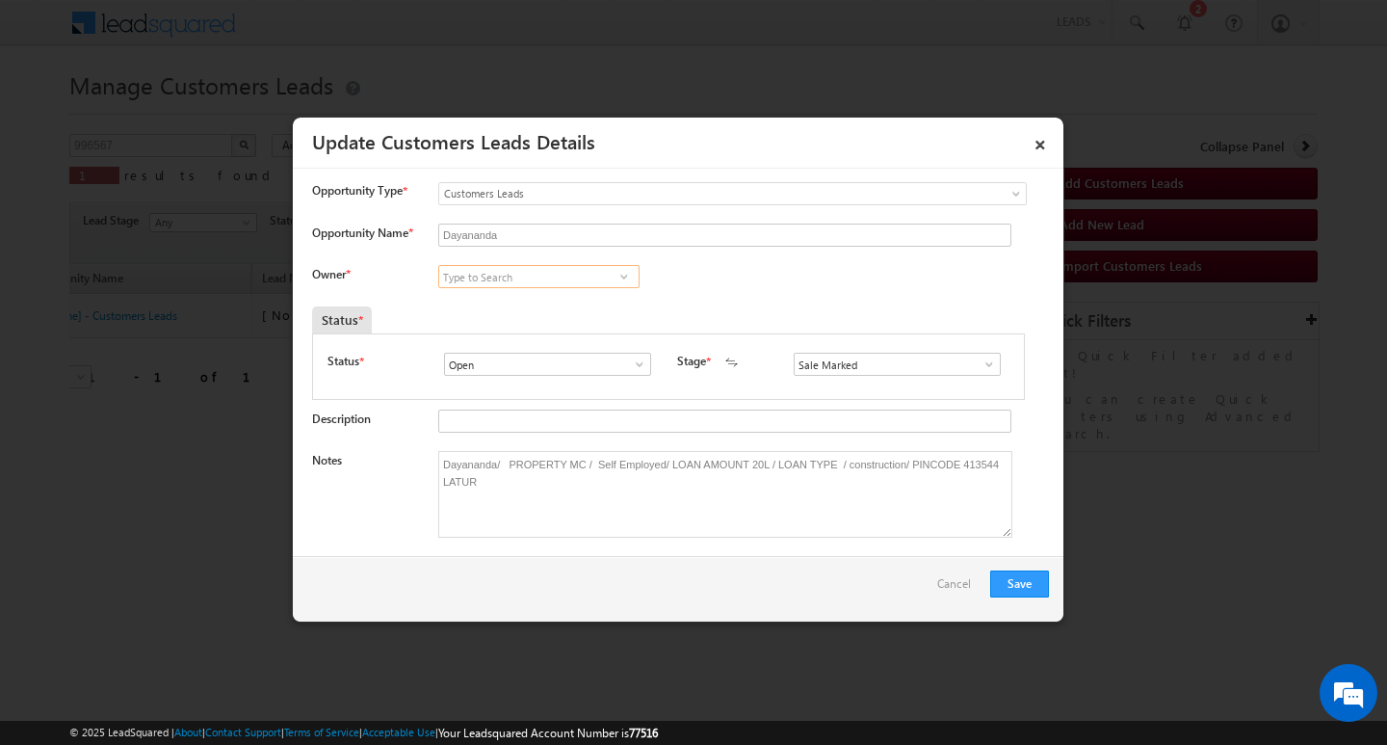
click at [521, 277] on input at bounding box center [538, 276] width 201 height 23
click at [548, 272] on input at bounding box center [538, 276] width 201 height 23
paste input "[PERSON_NAME]"
type input "[PERSON_NAME] [PERSON_NAME]"
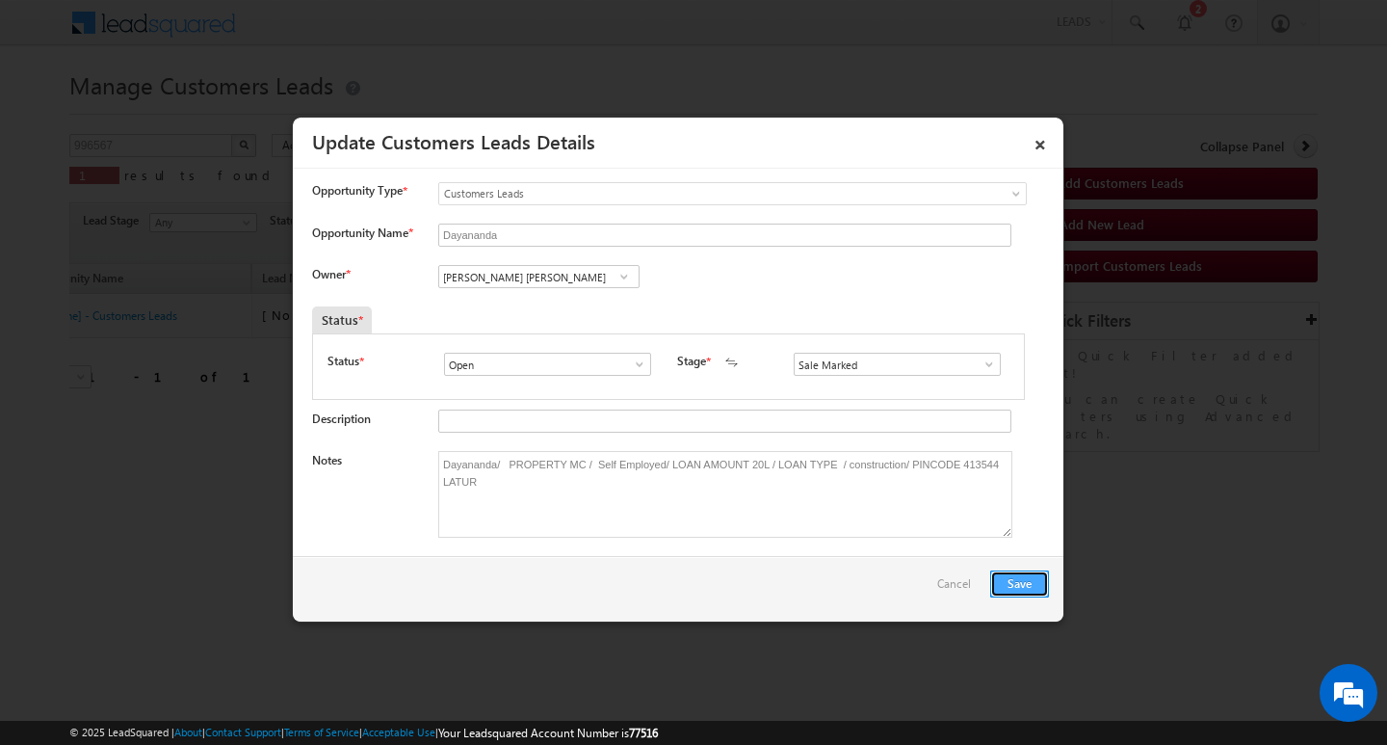
click at [1010, 578] on button "Save" at bounding box center [1019, 583] width 59 height 27
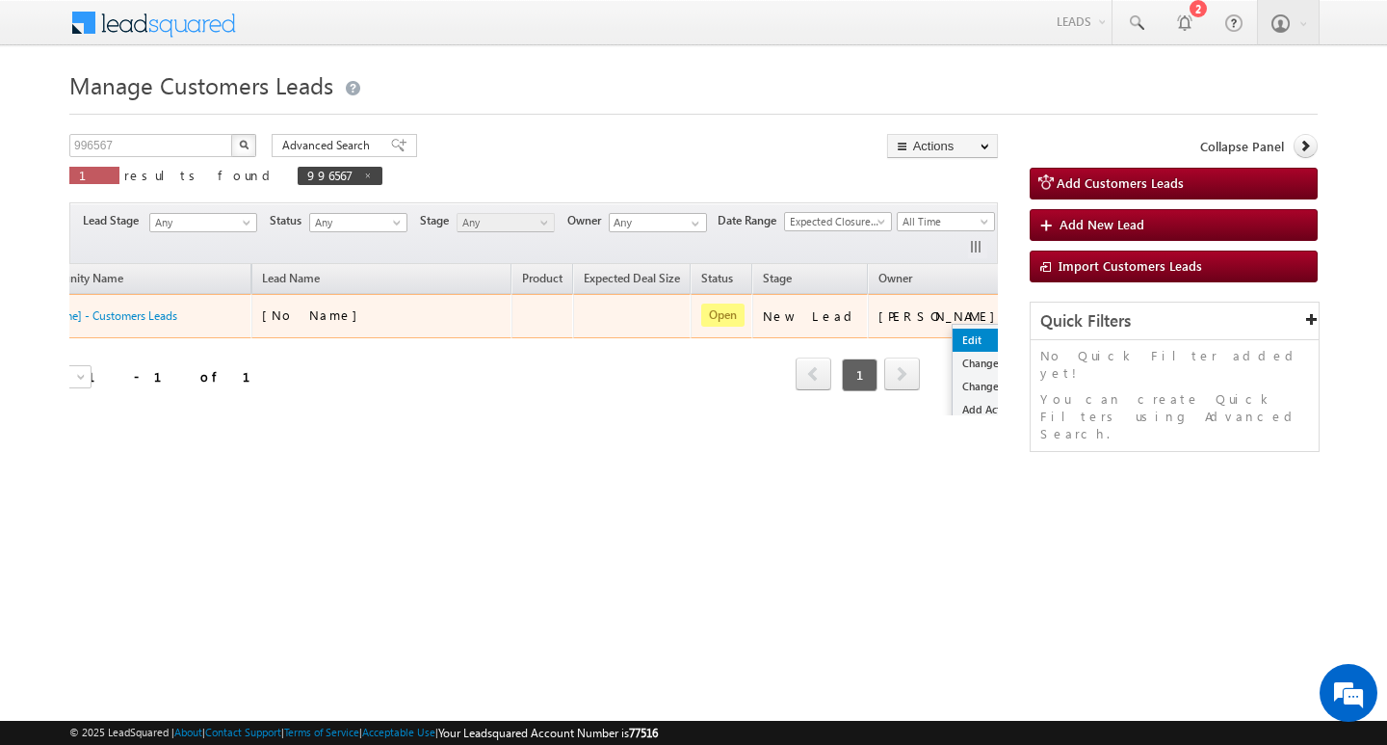
click at [953, 329] on link "Edit" at bounding box center [1001, 340] width 96 height 23
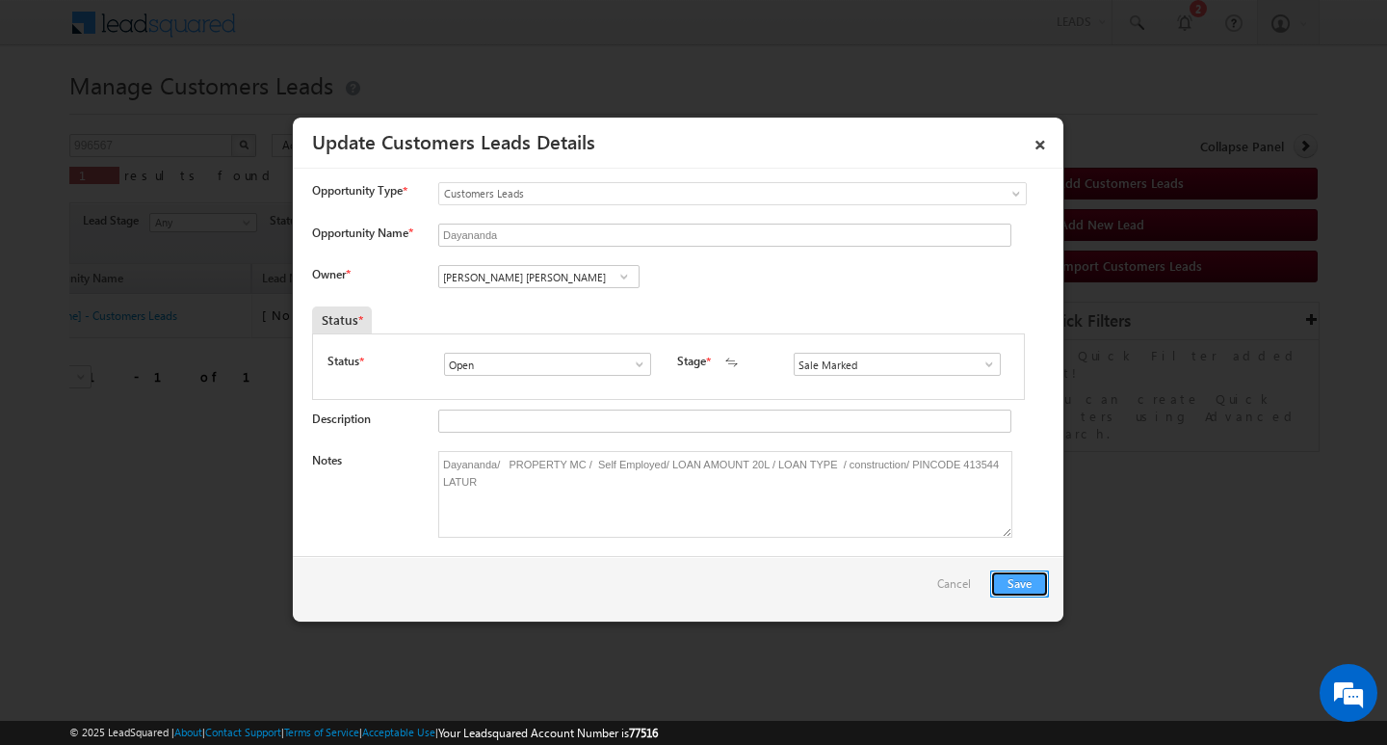
click at [1029, 580] on button "Save" at bounding box center [1019, 583] width 59 height 27
